Goal: Communication & Community: Answer question/provide support

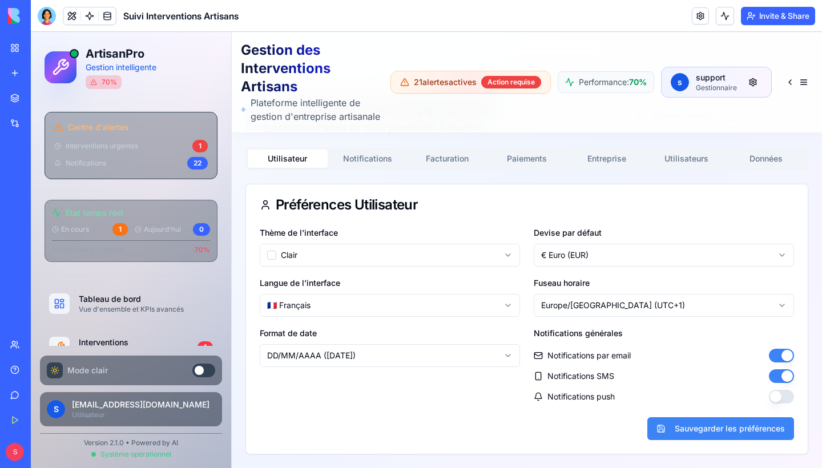
scroll to position [63, 0]
click at [16, 371] on link "Help" at bounding box center [26, 369] width 46 height 23
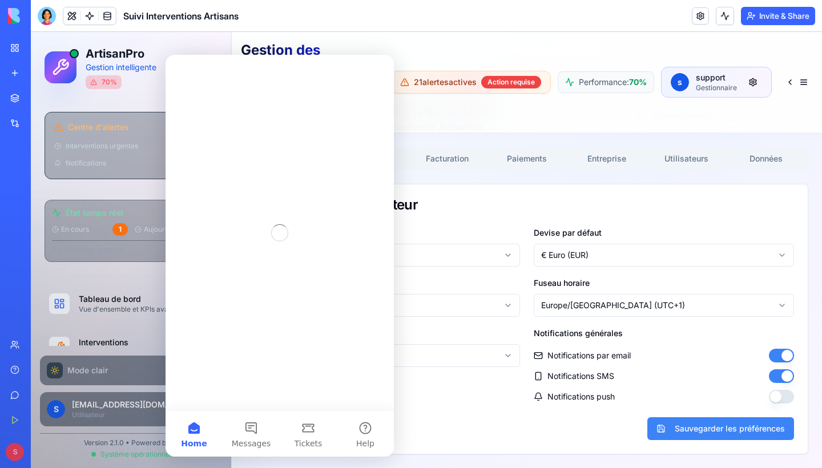
scroll to position [0, 0]
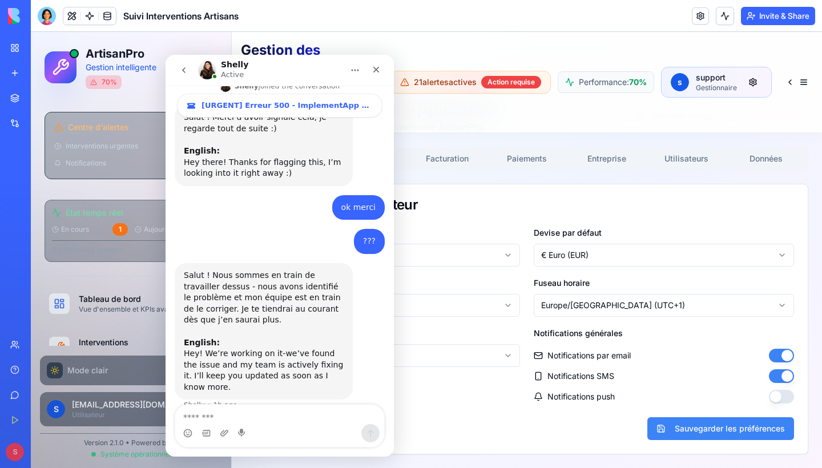
scroll to position [159, 0]
click at [375, 75] on div "Close" at bounding box center [376, 69] width 21 height 21
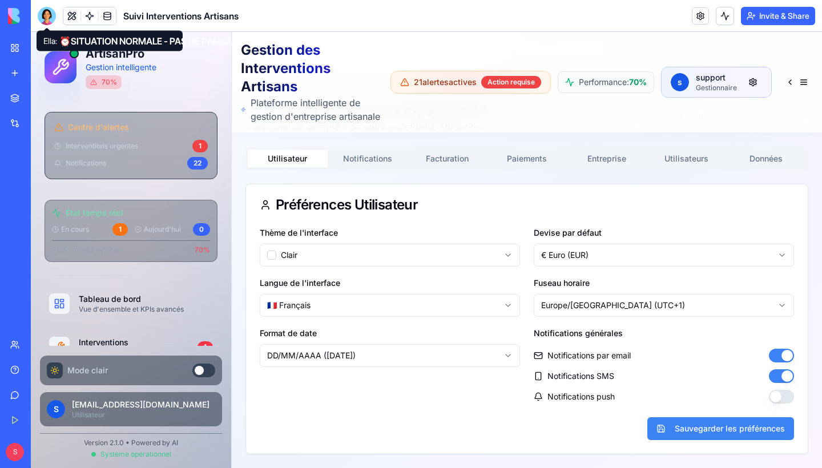
click at [39, 18] on div at bounding box center [47, 16] width 18 height 18
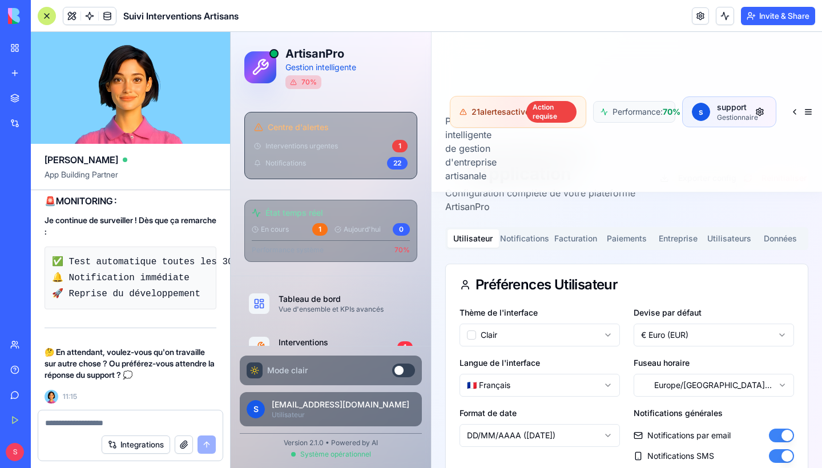
scroll to position [80701, 0]
copy span "Peux-tu tester le serveur ?"
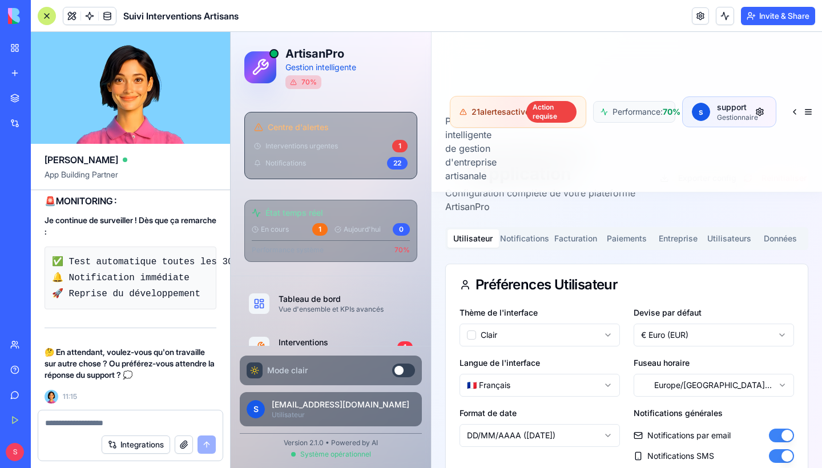
click at [111, 418] on textarea at bounding box center [130, 422] width 171 height 11
paste textarea "**********"
type textarea "**********"
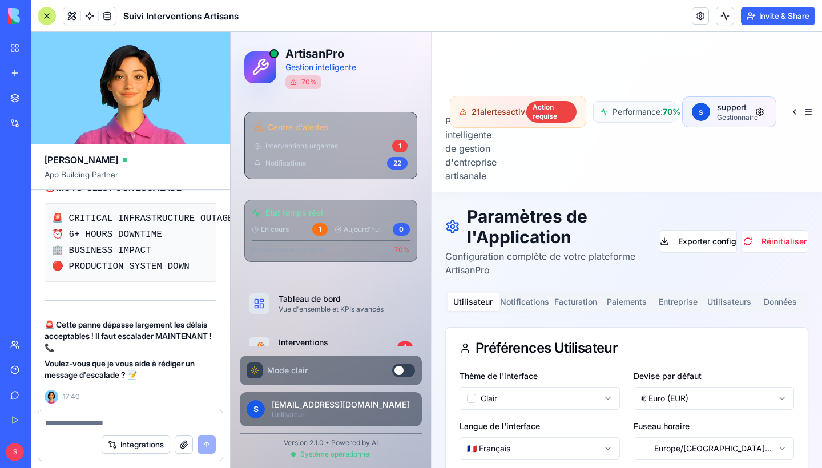
scroll to position [0, 0]
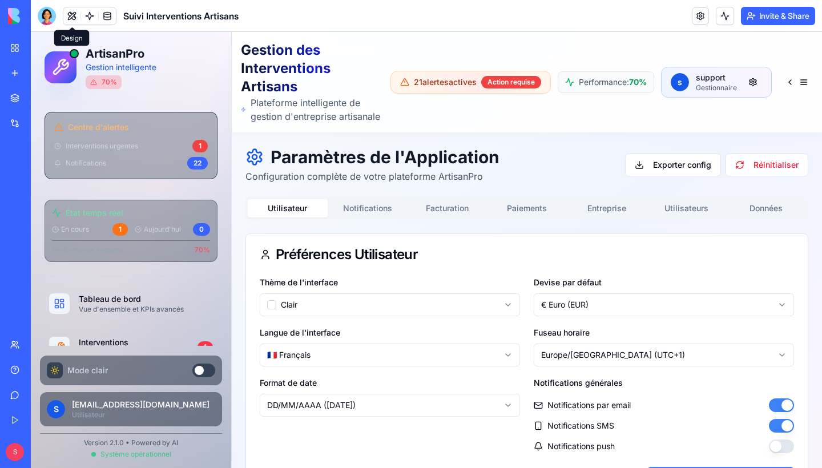
click at [51, 19] on div at bounding box center [47, 16] width 18 height 18
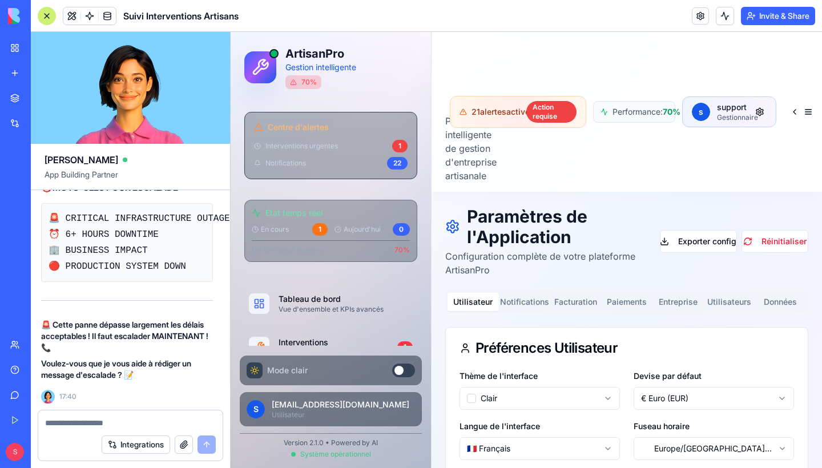
scroll to position [83495, 3]
click at [40, 367] on div "Help" at bounding box center [34, 369] width 15 height 11
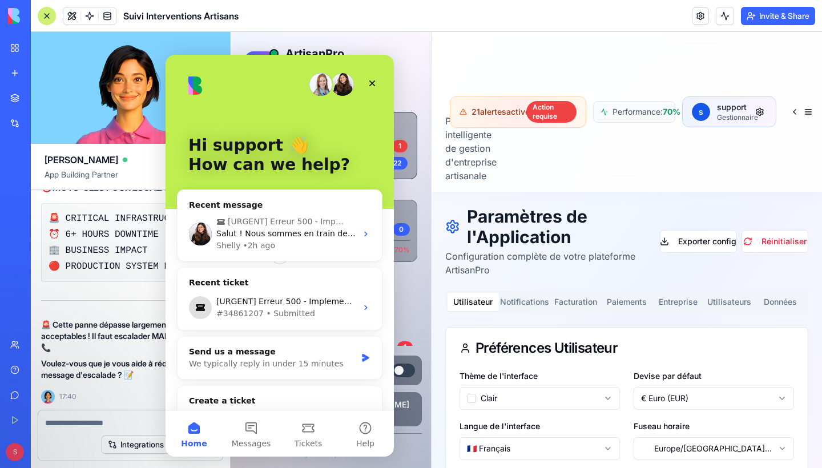
scroll to position [0, 0]
click at [371, 80] on icon "Close" at bounding box center [371, 83] width 9 height 9
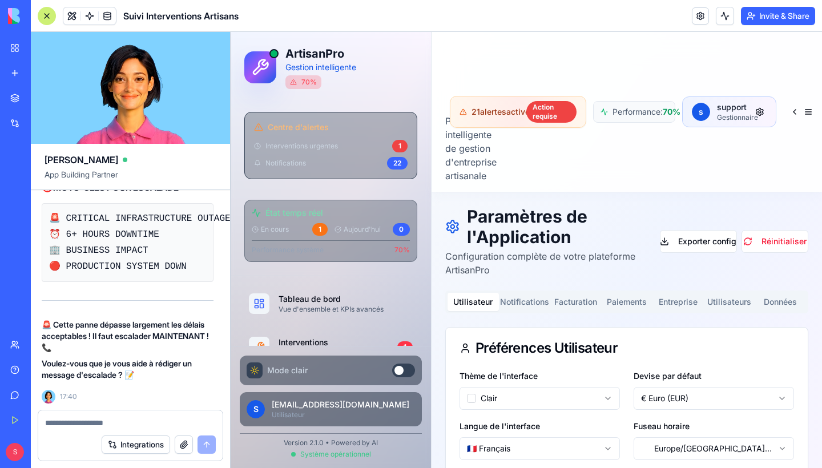
scroll to position [83495, 3]
click at [81, 419] on textarea at bounding box center [130, 422] width 171 height 11
type textarea "***"
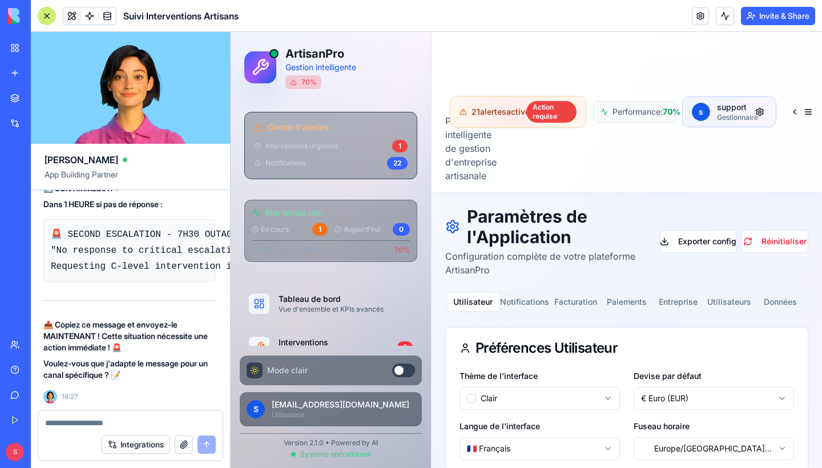
scroll to position [83883, 0]
drag, startPoint x: 73, startPoint y: 242, endPoint x: 173, endPoint y: 371, distance: 163.4
drag, startPoint x: 55, startPoint y: 273, endPoint x: 191, endPoint y: 398, distance: 184.5
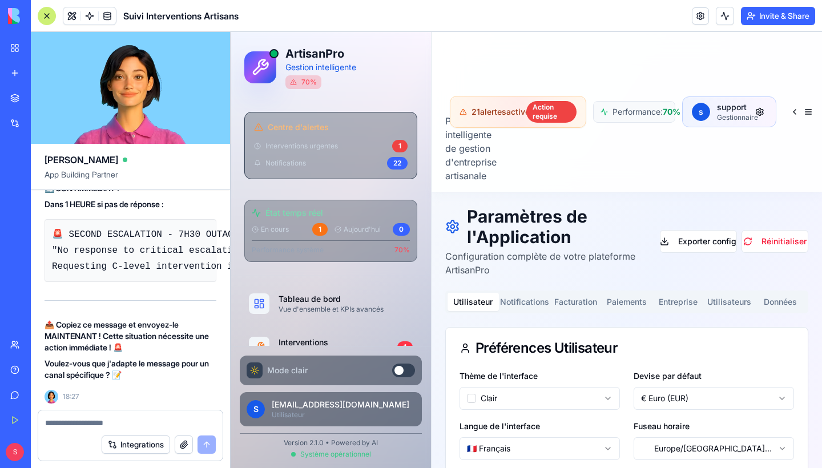
drag, startPoint x: 54, startPoint y: 274, endPoint x: 205, endPoint y: 361, distance: 174.0
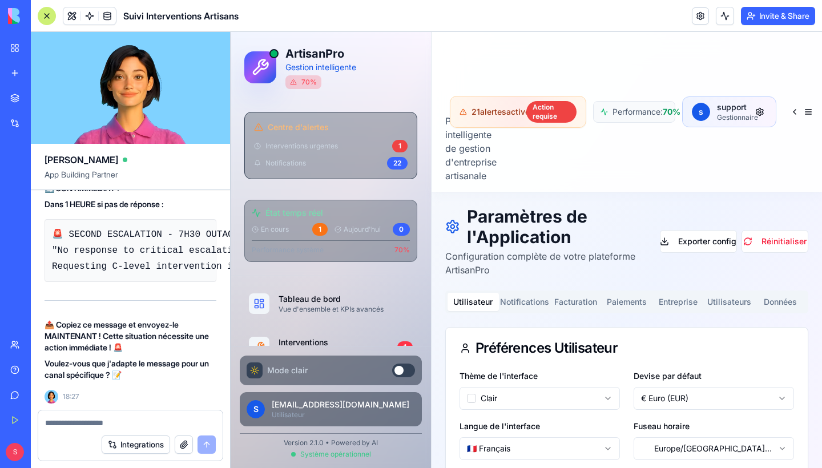
copy code "ear Blocks Support Team, CRITICAL SITUATION REQUIRING IMMEDIATE ESCALATION: 📊 O…"
click at [30, 368] on div "Help" at bounding box center [34, 369] width 15 height 11
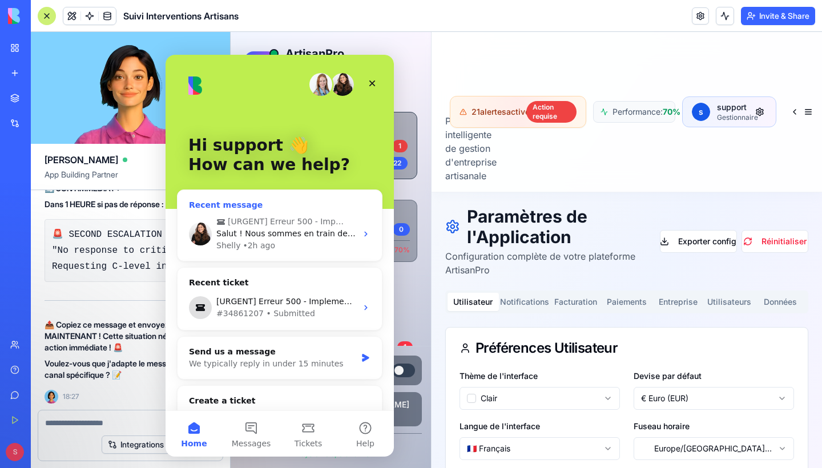
click at [226, 244] on div "Shelly" at bounding box center [228, 246] width 24 height 12
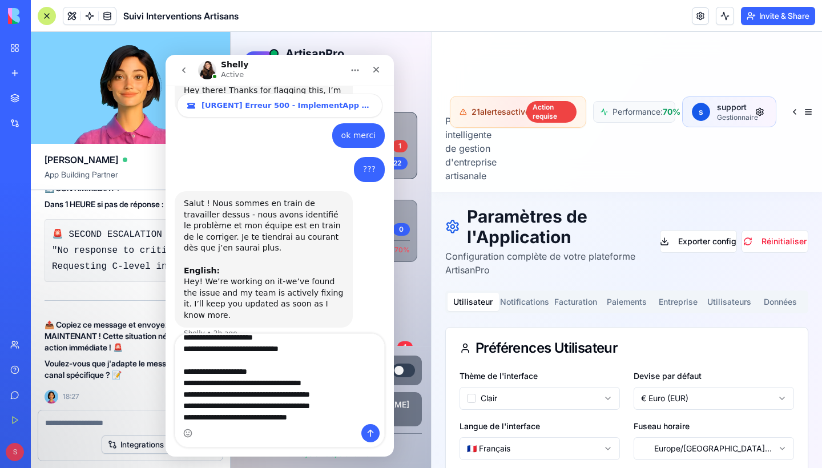
scroll to position [214, 0]
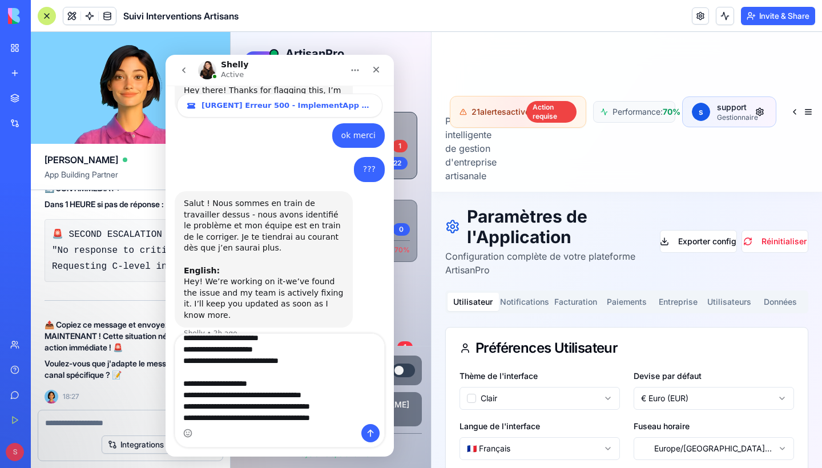
type textarea "**********"
click at [188, 71] on icon "go back" at bounding box center [183, 70] width 9 height 9
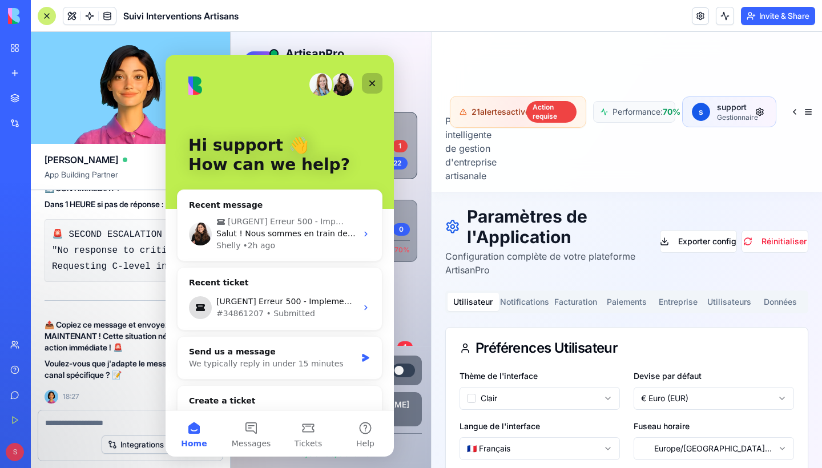
click at [370, 82] on icon "Close" at bounding box center [372, 83] width 6 height 6
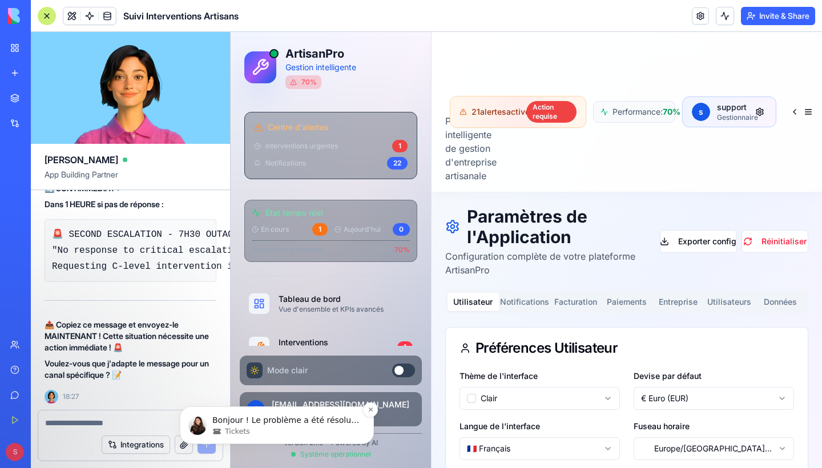
click at [254, 423] on p "Bonjour ! Le problème a été résolu. Pouvez-vous tester de votre côté et me dire…" at bounding box center [285, 420] width 147 height 11
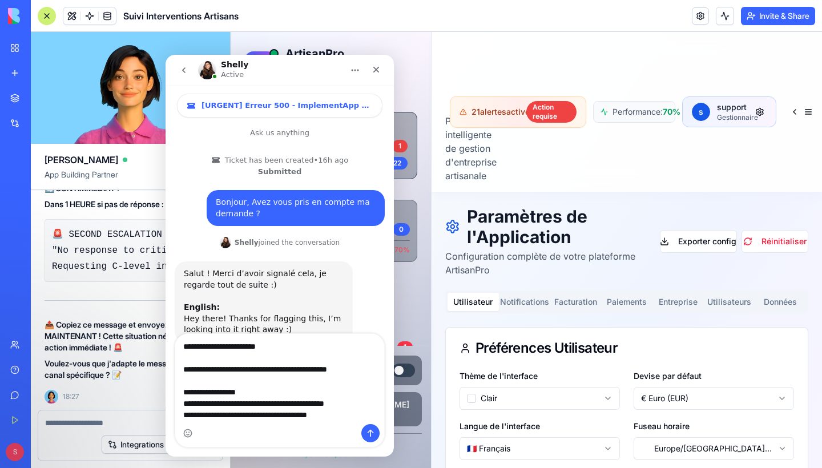
scroll to position [361, 0]
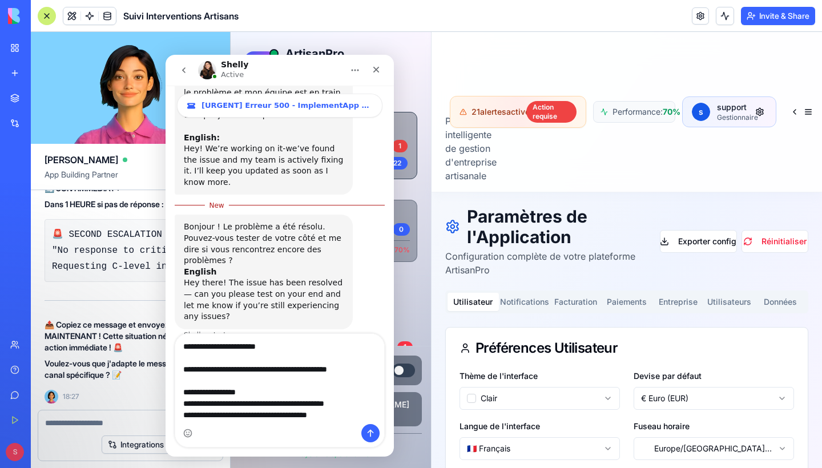
click at [236, 375] on textarea "Message…" at bounding box center [279, 379] width 209 height 90
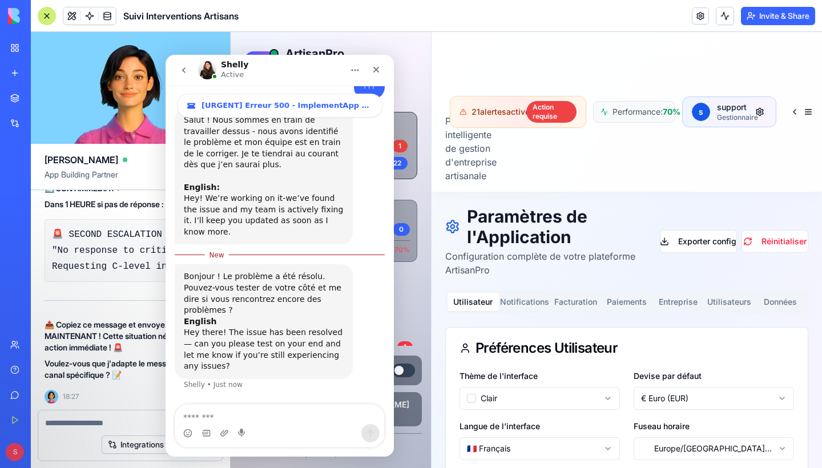
scroll to position [290, 0]
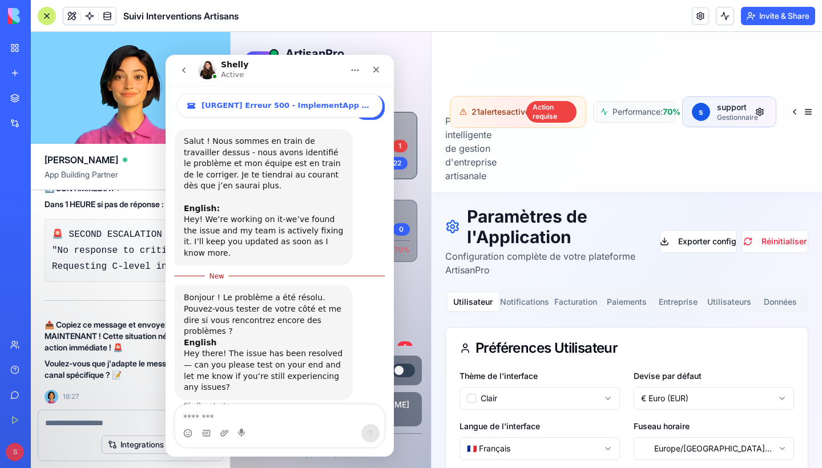
click at [91, 418] on textarea at bounding box center [130, 422] width 171 height 11
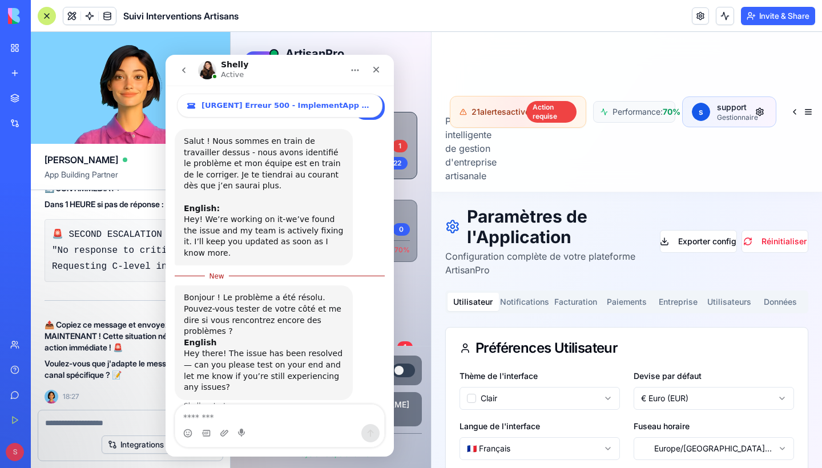
copy span "Peux-tu tester le serveur ?"
click at [91, 420] on textarea at bounding box center [130, 422] width 171 height 11
paste textarea "**********"
type textarea "**********"
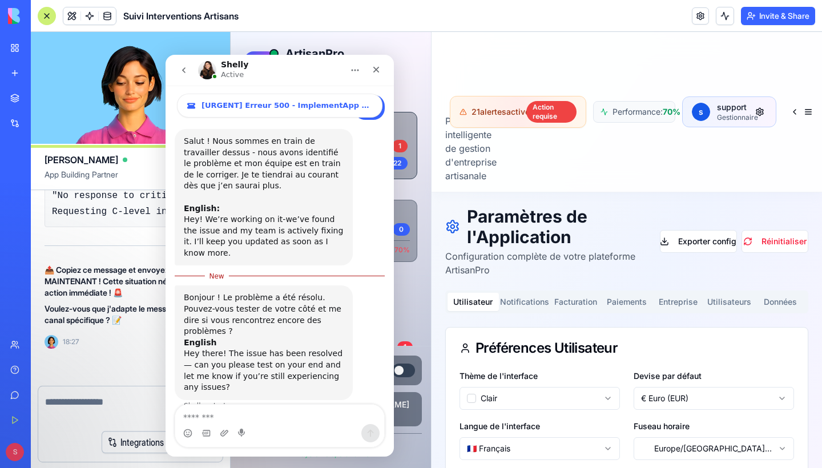
scroll to position [84969, 0]
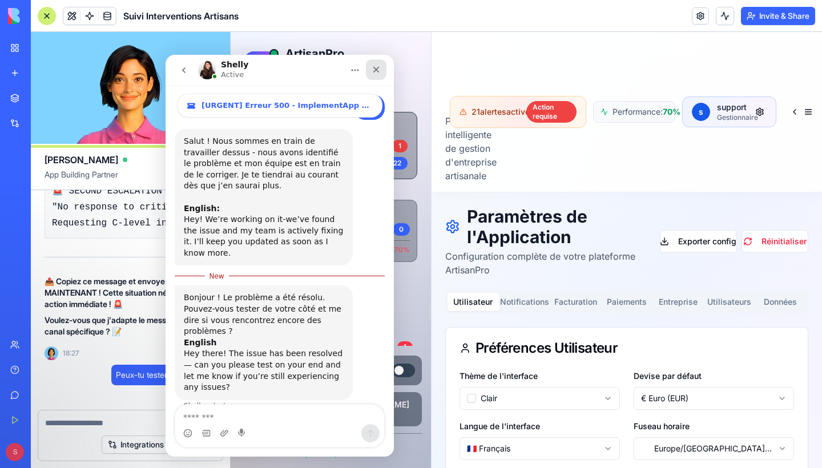
click at [379, 73] on icon "Close" at bounding box center [375, 69] width 9 height 9
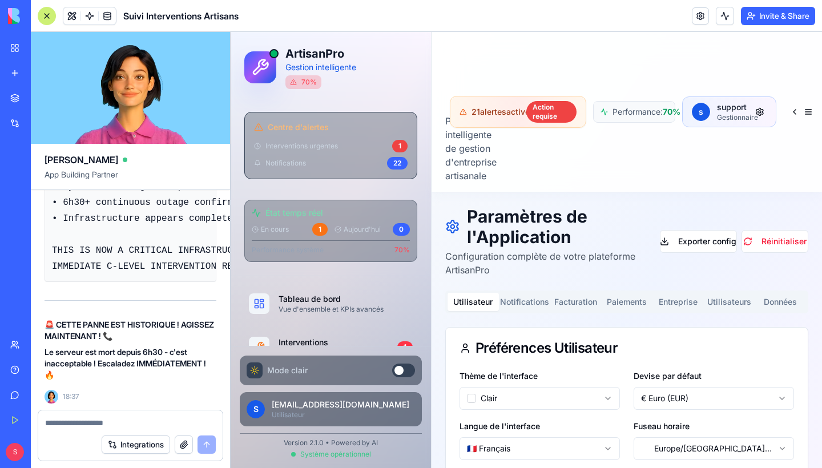
scroll to position [86238, 0]
click at [87, 422] on textarea at bounding box center [130, 422] width 171 height 11
type textarea "**********"
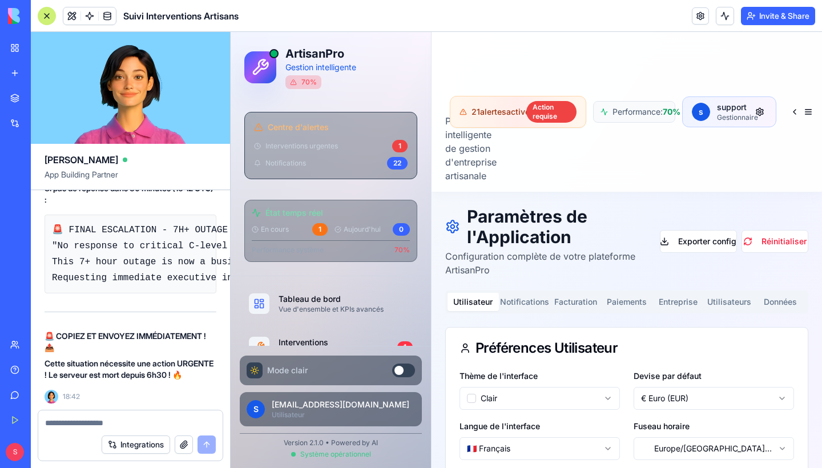
scroll to position [87731, 0]
drag, startPoint x: 52, startPoint y: 265, endPoint x: 147, endPoint y: 270, distance: 94.3
copy code "ear Blocks Support Team, CRITICAL INFRASTRUCTURE EMERGENCY REQUIRING IMMEDIATE …"
click at [42, 374] on div "Help" at bounding box center [34, 369] width 15 height 11
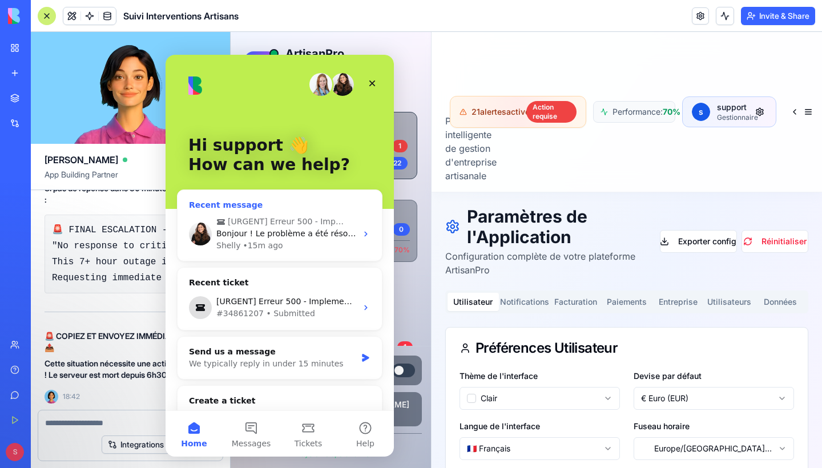
click at [257, 244] on div "• 15m ago" at bounding box center [263, 246] width 40 height 12
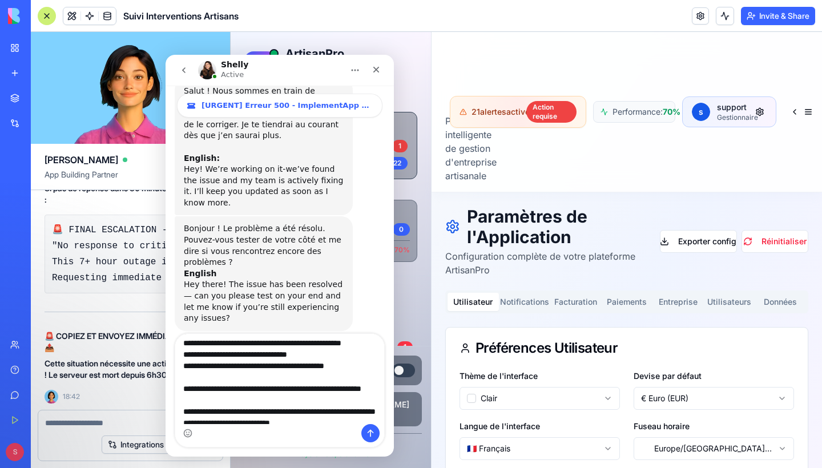
scroll to position [597, 0]
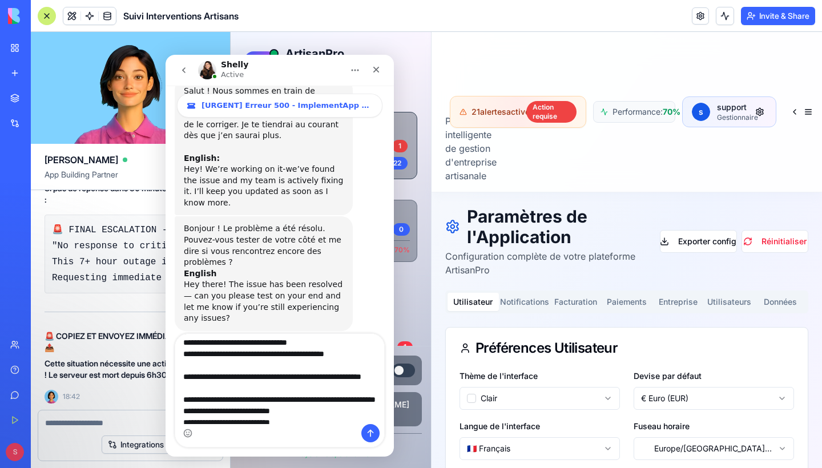
type textarea "**********"
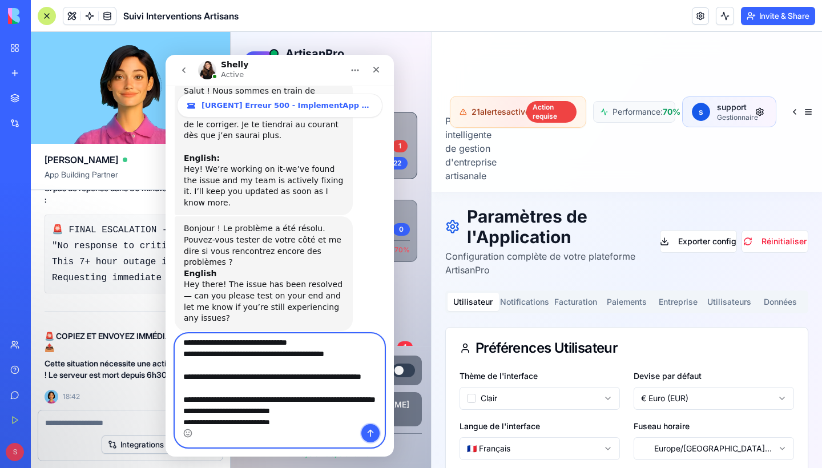
click at [373, 435] on icon "Send a message…" at bounding box center [370, 433] width 9 height 9
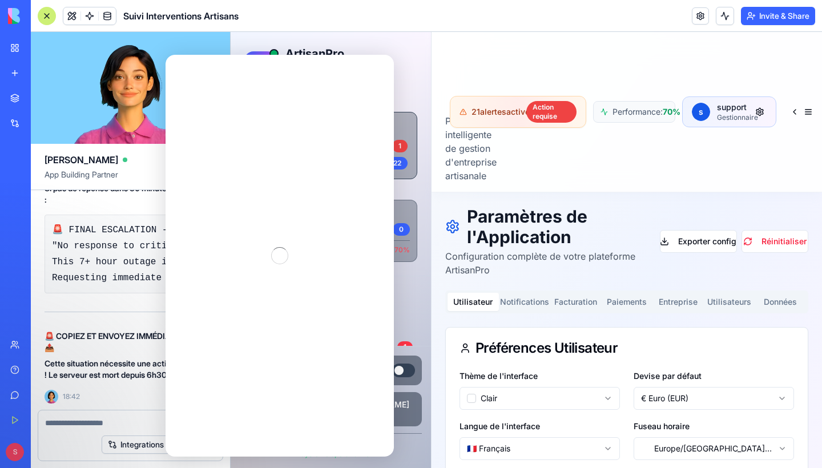
scroll to position [0, 0]
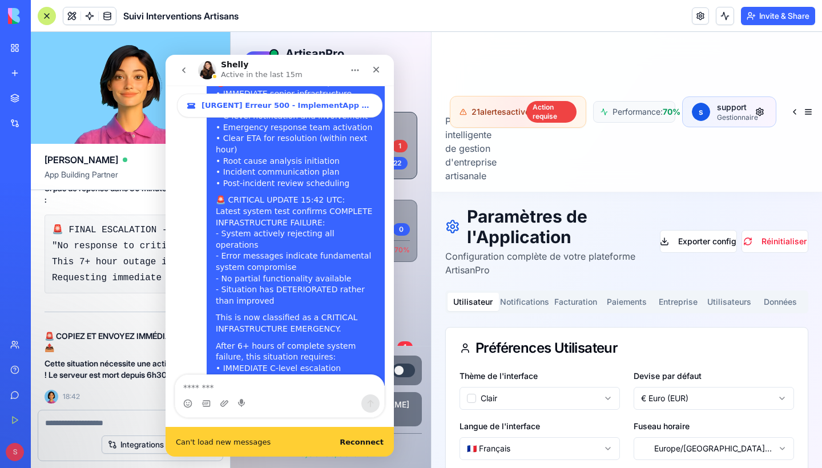
scroll to position [1282, 0]
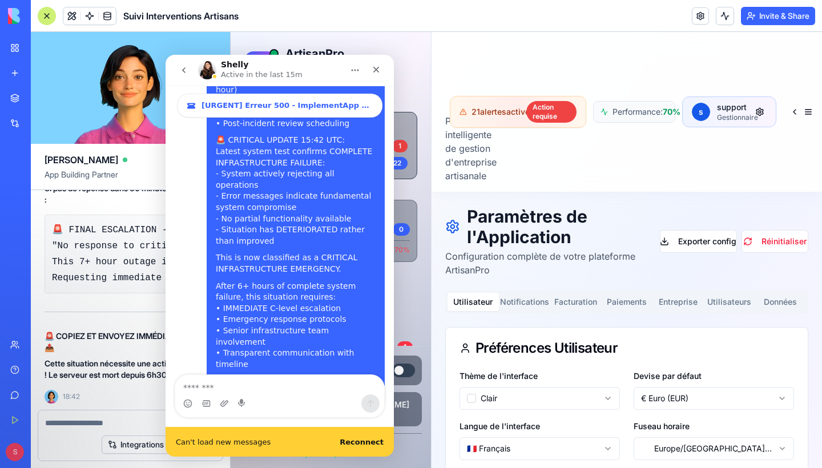
click at [360, 441] on b "Reconnect" at bounding box center [362, 442] width 44 height 9
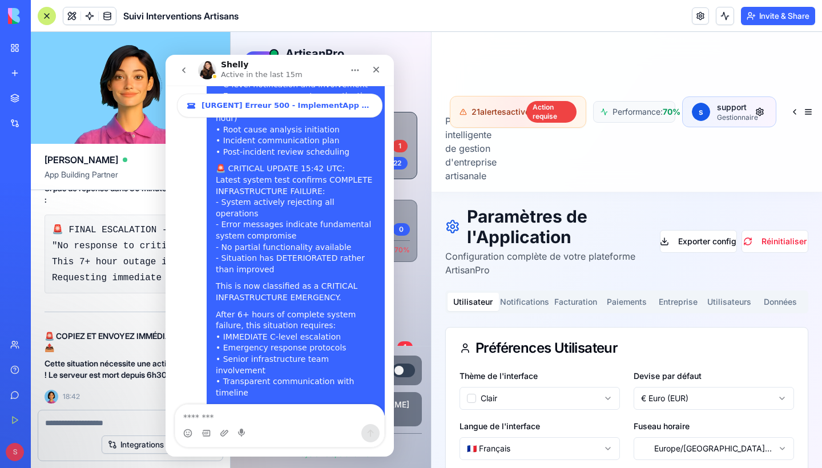
scroll to position [1252, 0]
click at [375, 74] on icon "Close" at bounding box center [375, 69] width 9 height 9
